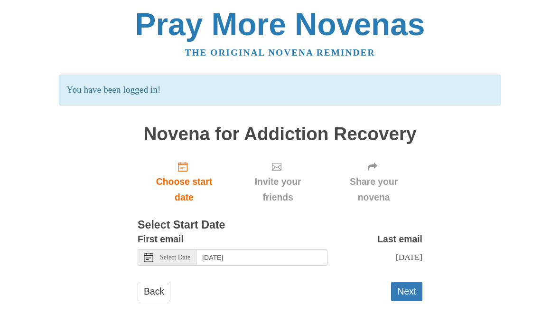
scroll to position [0, 0]
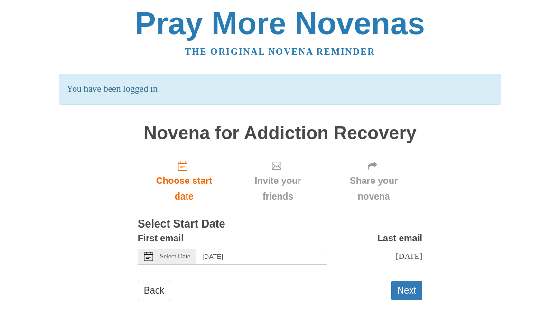
click at [187, 253] on span "Select Date" at bounding box center [175, 256] width 30 height 7
click at [152, 254] on icon at bounding box center [148, 256] width 9 height 9
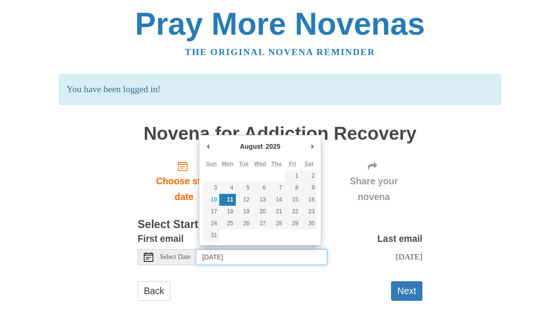
type input "Sunday, August 10th"
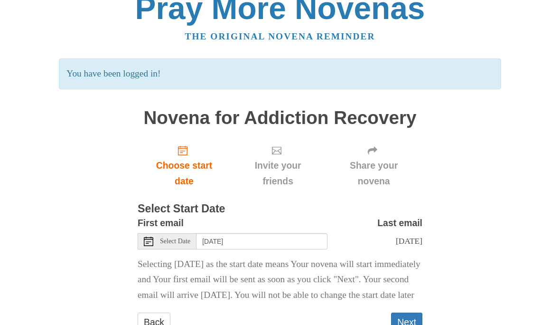
scroll to position [19, 0]
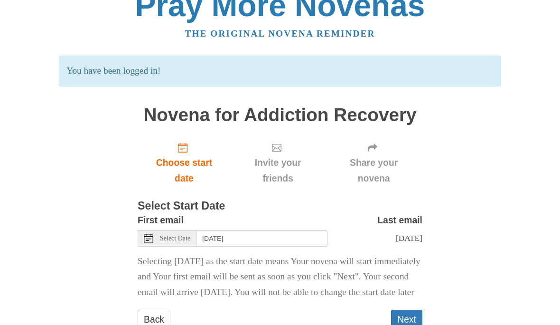
click at [413, 324] on button "Next" at bounding box center [406, 319] width 31 height 19
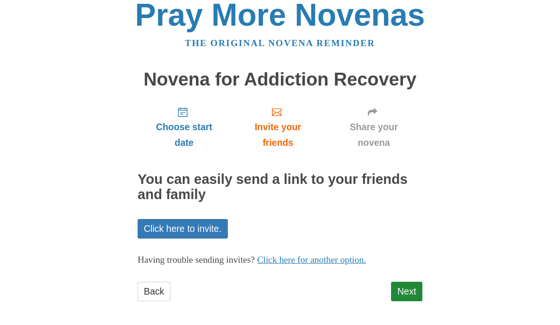
scroll to position [9, 0]
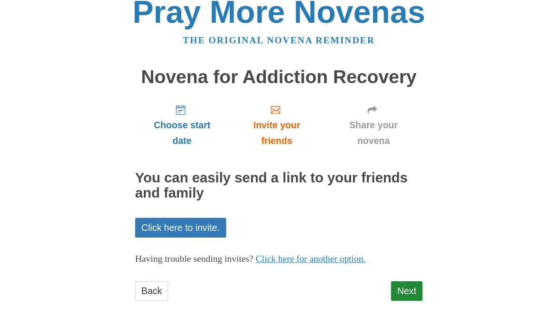
click at [409, 285] on link "Next" at bounding box center [406, 290] width 31 height 19
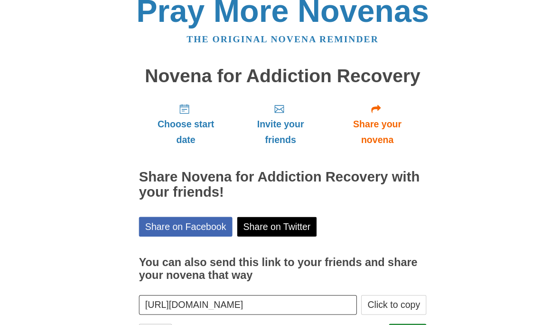
scroll to position [13, 0]
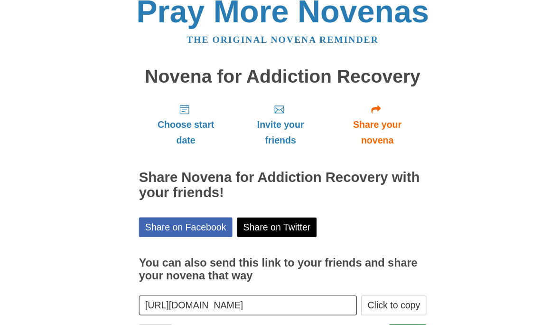
click at [412, 324] on link "Finish" at bounding box center [403, 330] width 37 height 19
